Goal: Book appointment/travel/reservation

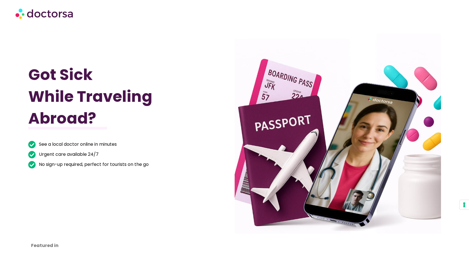
scroll to position [1857, 0]
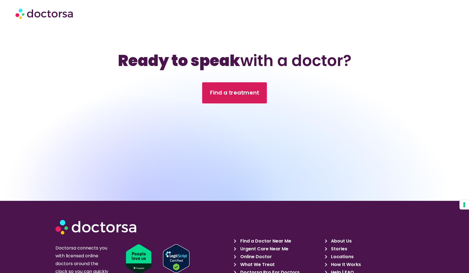
click at [239, 89] on span "Find a treatment" at bounding box center [234, 93] width 49 height 8
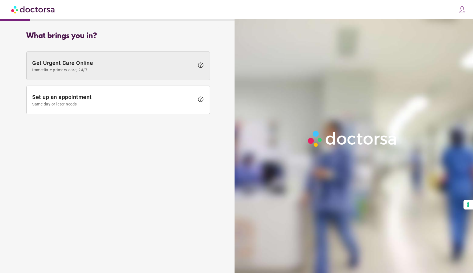
click at [134, 70] on span "Immediate primary care, 24/7" at bounding box center [113, 70] width 162 height 4
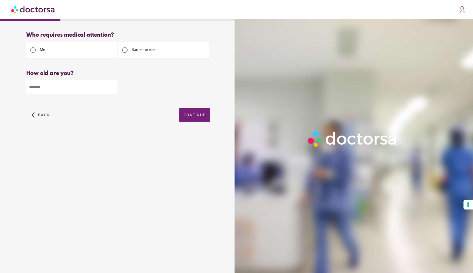
click at [106, 94] on input "number" at bounding box center [71, 87] width 91 height 14
type input "**"
click at [113, 151] on div "What brings you in? Get Urgent Care Online Immediate primary care, 24/7 help Se…" at bounding box center [118, 143] width 230 height 233
click at [197, 118] on span "button" at bounding box center [194, 115] width 31 height 14
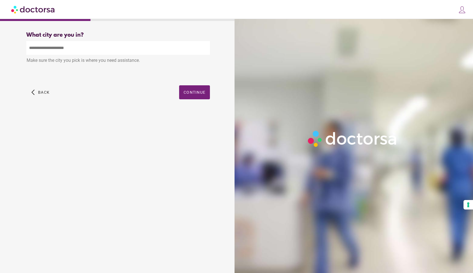
click at [116, 45] on input "text" at bounding box center [118, 48] width 184 height 14
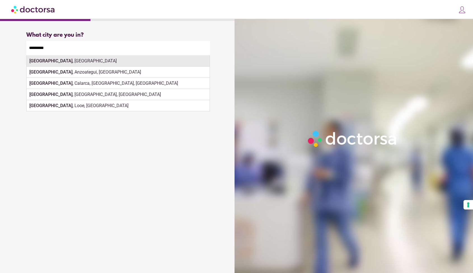
click at [107, 58] on div "Barcelona , Spain" at bounding box center [118, 60] width 183 height 11
type input "**********"
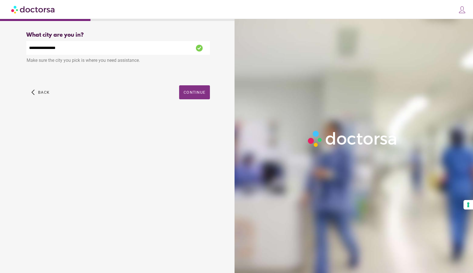
click at [205, 94] on span "button" at bounding box center [194, 92] width 31 height 14
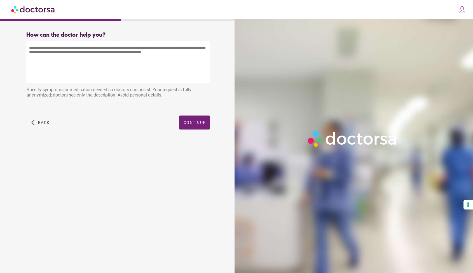
click at [121, 66] on textarea at bounding box center [118, 62] width 184 height 42
